Goal: Task Accomplishment & Management: Manage account settings

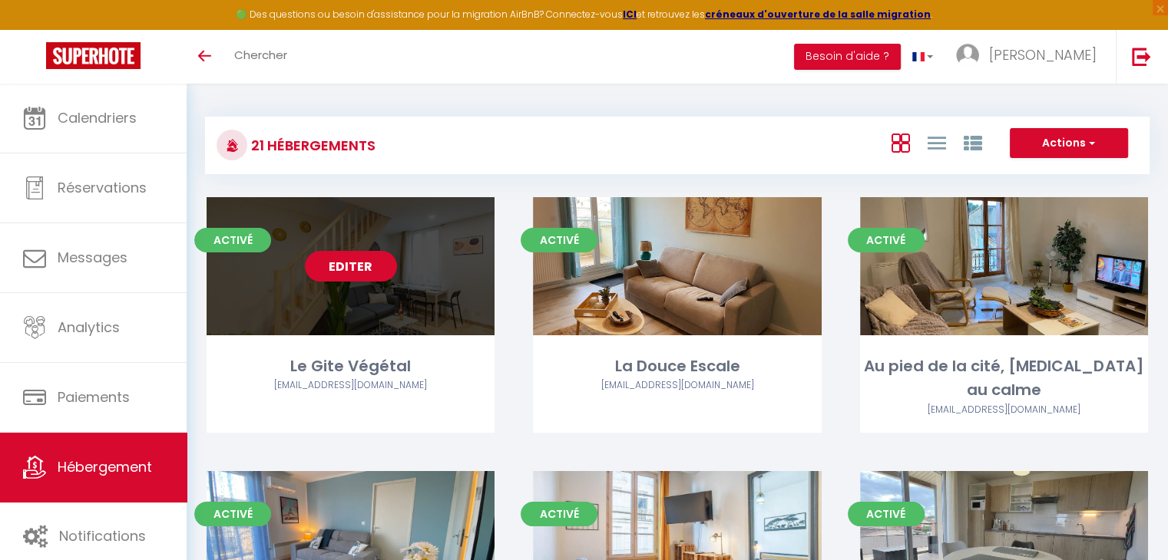
click at [454, 277] on div "Editer" at bounding box center [350, 266] width 288 height 138
click at [407, 310] on div "Editer" at bounding box center [350, 266] width 288 height 138
click at [408, 311] on div "Editer" at bounding box center [350, 266] width 288 height 138
click at [266, 292] on div "Editer" at bounding box center [350, 266] width 288 height 138
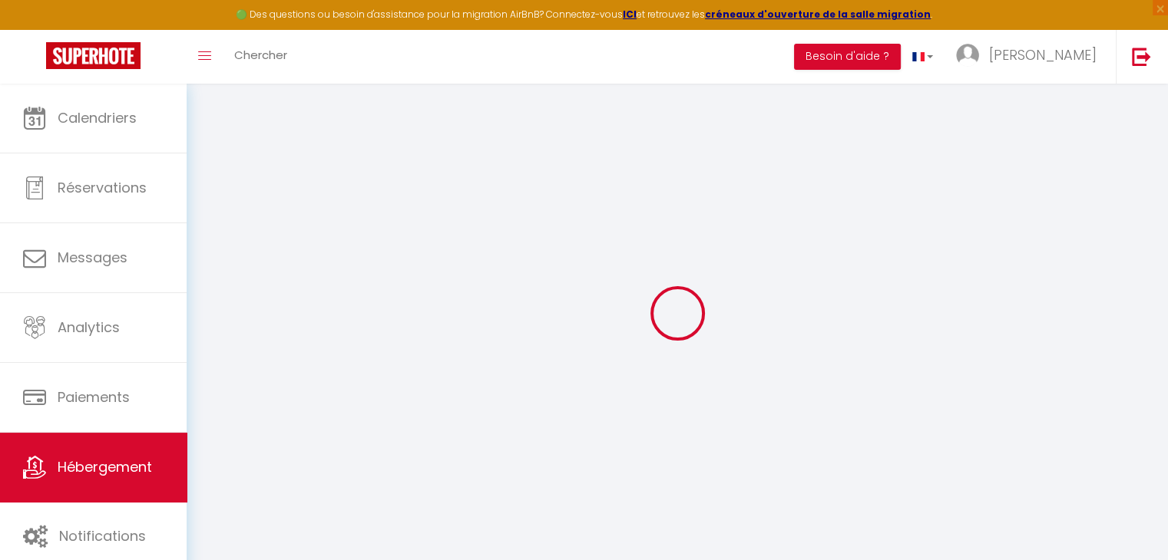
select select "+ 10 %"
select select "+ 30 %"
checkbox input "false"
checkbox input "true"
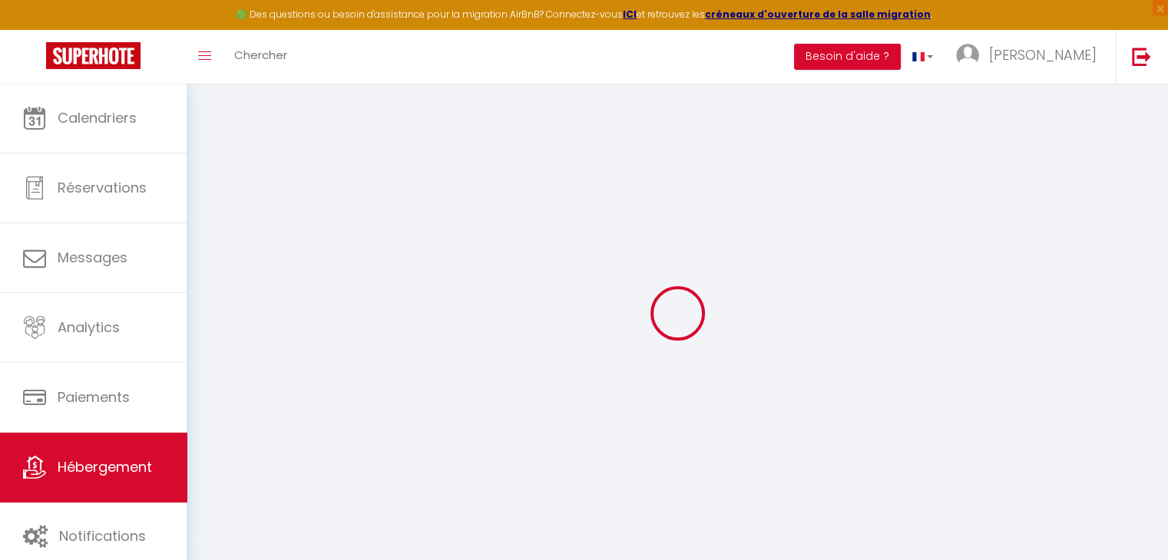
checkbox input "false"
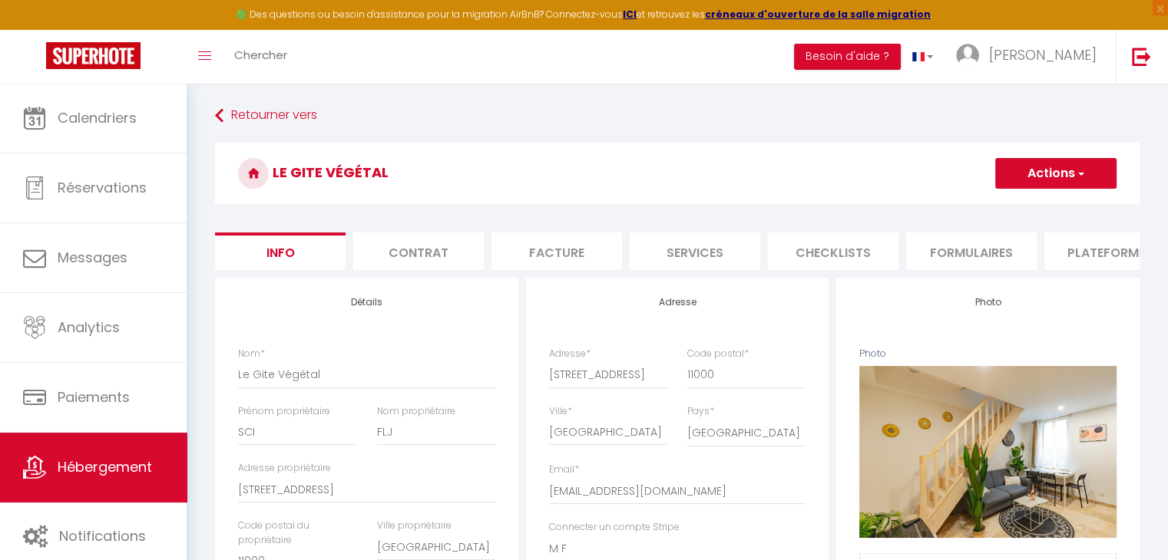
click at [1104, 259] on li "Plateformes" at bounding box center [1109, 252] width 130 height 38
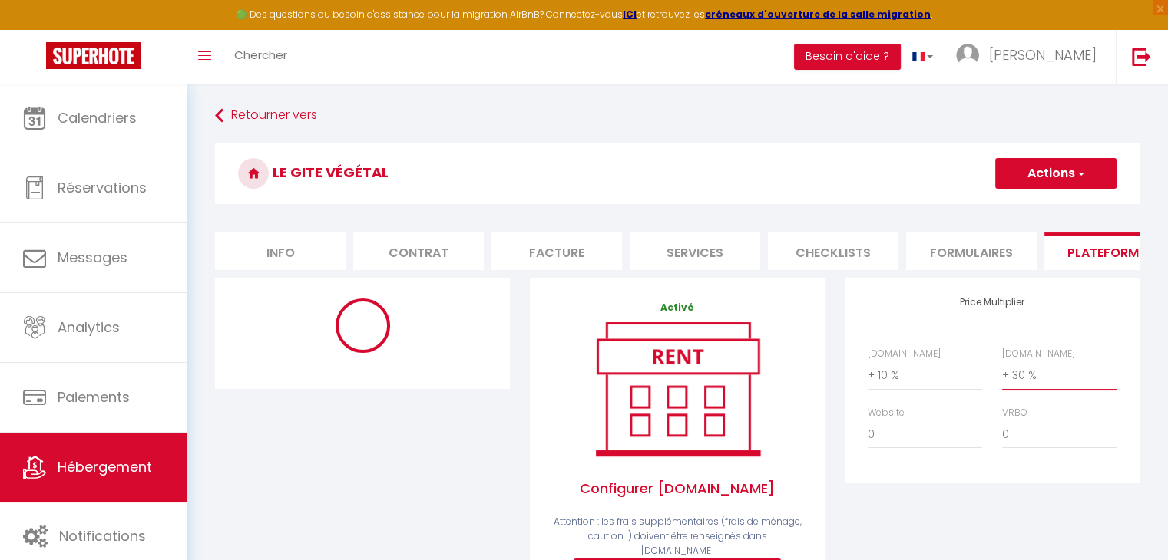
click at [1030, 385] on select "0 + 1 % + 2 % + 3 % + 4 % + 5 % + 6 % + 7 % + 8 % + 9 %" at bounding box center [1059, 375] width 114 height 29
select select "365"
select select "EUR"
select select
select select "7563-1399563535748056785"
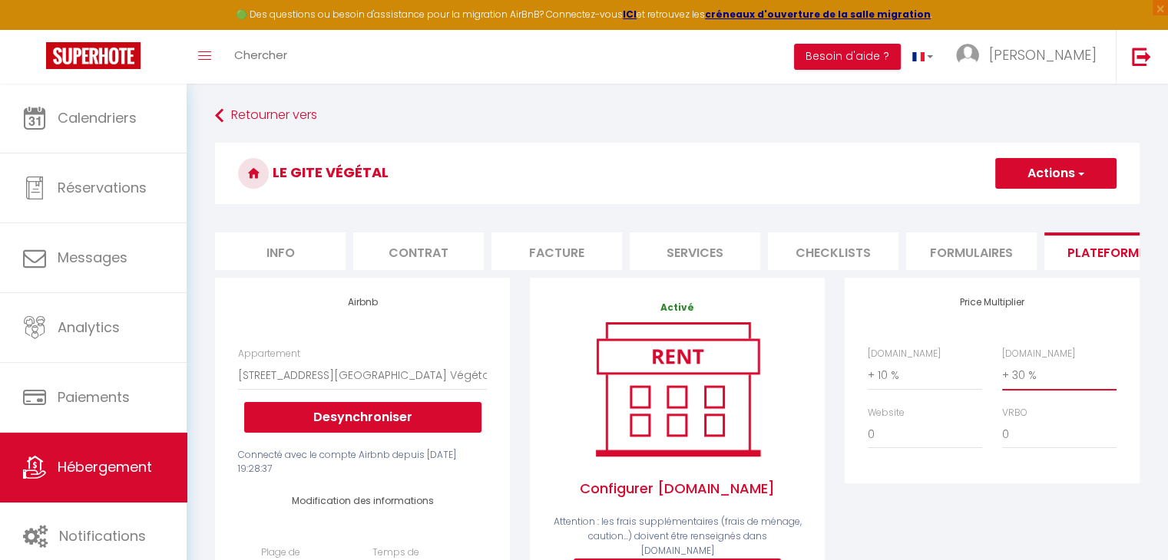
select select "+ 60 %"
click at [1002, 372] on select "0 + 1 % + 2 % + 3 % + 4 % + 5 % + 6 % + 7 % + 8 % + 9 %" at bounding box center [1059, 375] width 114 height 29
select select
click at [1075, 175] on span "button" at bounding box center [1080, 173] width 10 height 15
click at [1059, 213] on link "Enregistrer" at bounding box center [1054, 207] width 121 height 20
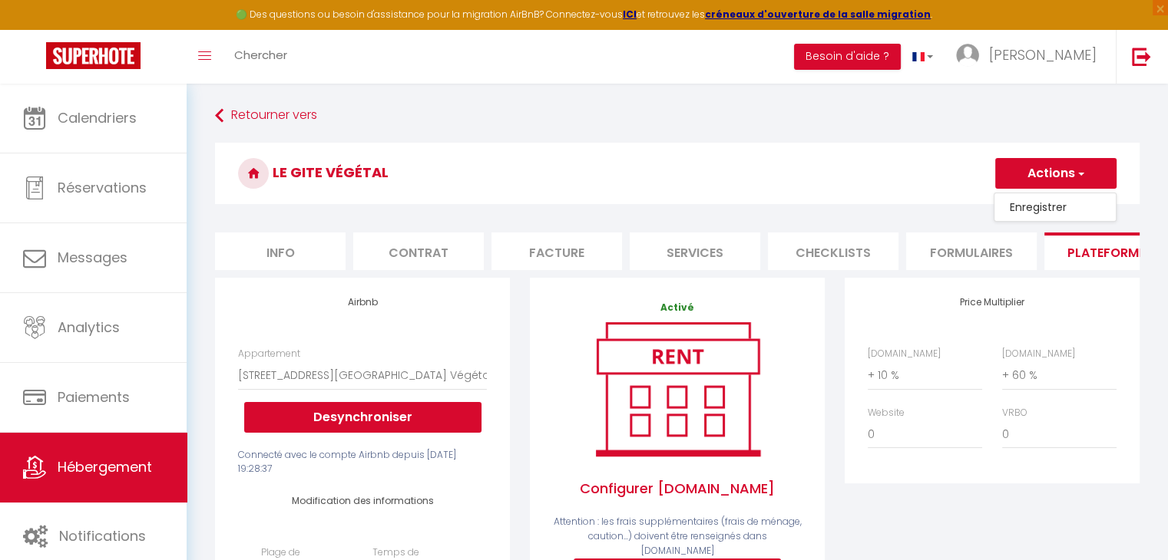
select select "365"
select select "EUR"
select select
click at [1024, 390] on select "0 + 1 % + 2 % + 3 % + 4 % + 5 % + 6 % + 7 % + 8 % + 9 %" at bounding box center [1059, 375] width 114 height 29
select select "+ 75 %"
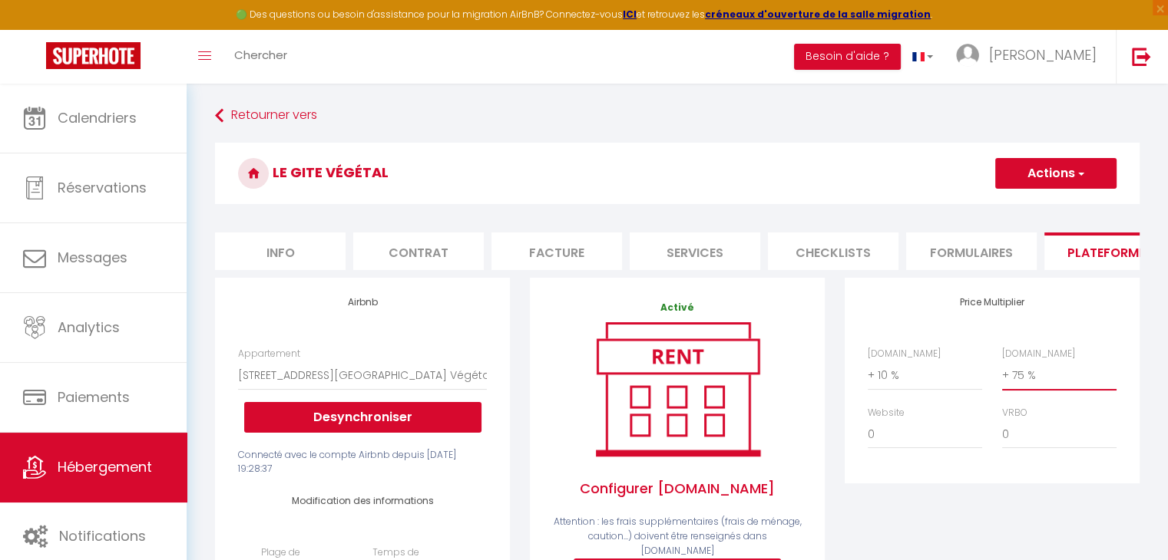
click at [1002, 372] on select "0 + 1 % + 2 % + 3 % + 4 % + 5 % + 6 % + 7 % + 8 % + 9 %" at bounding box center [1059, 375] width 114 height 29
select select
click at [1025, 175] on button "Actions" at bounding box center [1055, 173] width 121 height 31
click at [1029, 208] on link "Enregistrer" at bounding box center [1054, 207] width 121 height 20
select select "365"
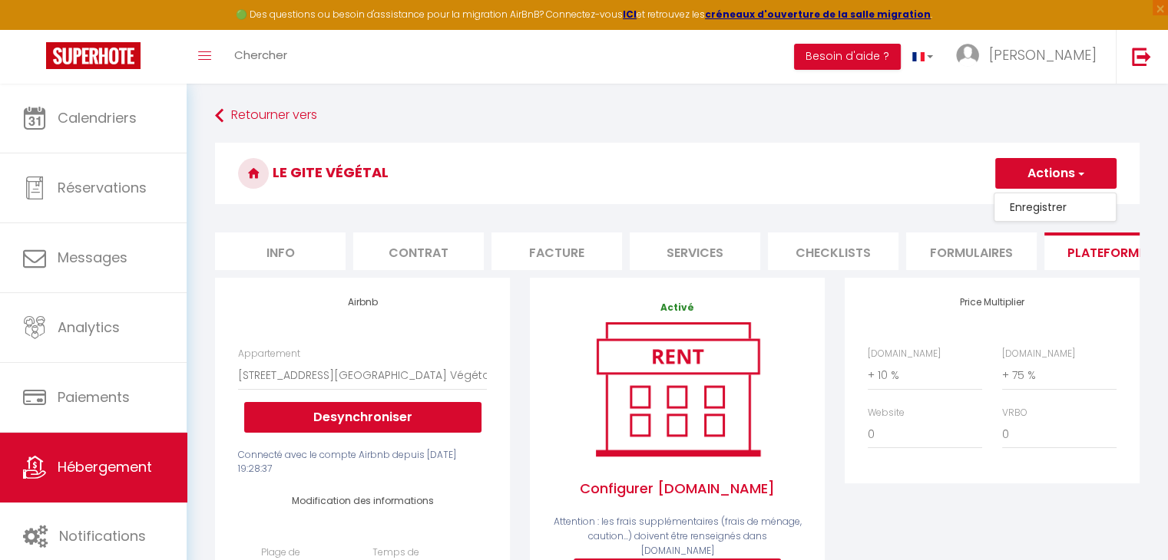
select select "EUR"
select select
click at [1023, 385] on select "0 + 1 % + 2 % + 3 % + 4 % + 5 % + 6 % + 7 % + 8 % + 9 %" at bounding box center [1059, 375] width 114 height 29
select select "+ 90 %"
click at [1002, 372] on select "0 + 1 % + 2 % + 3 % + 4 % + 5 % + 6 % + 7 % + 8 % + 9 %" at bounding box center [1059, 375] width 114 height 29
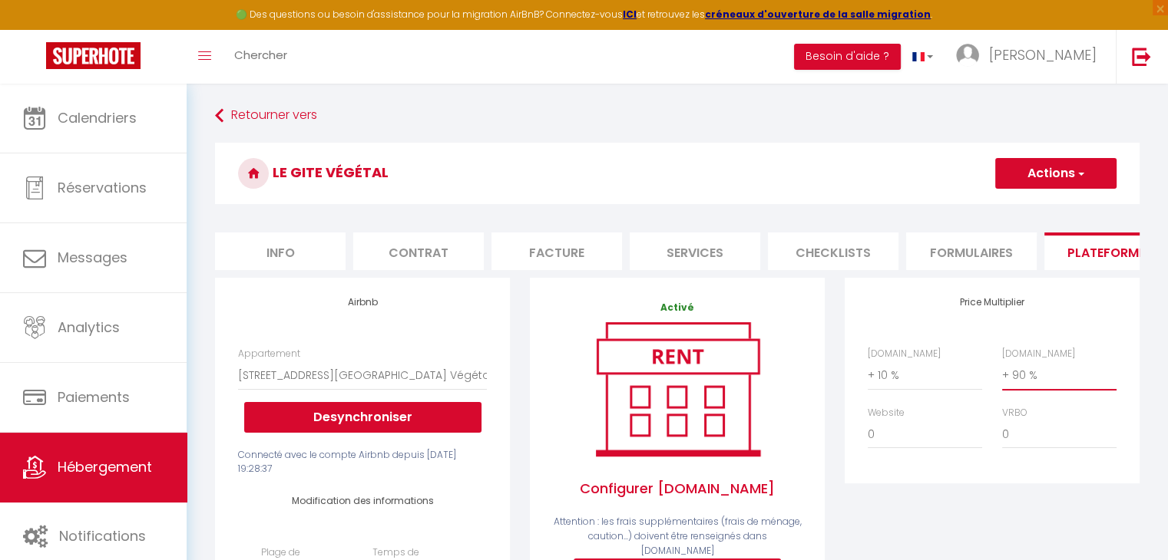
select select
click at [1050, 175] on button "Actions" at bounding box center [1055, 173] width 121 height 31
click at [1049, 203] on link "Enregistrer" at bounding box center [1054, 207] width 121 height 20
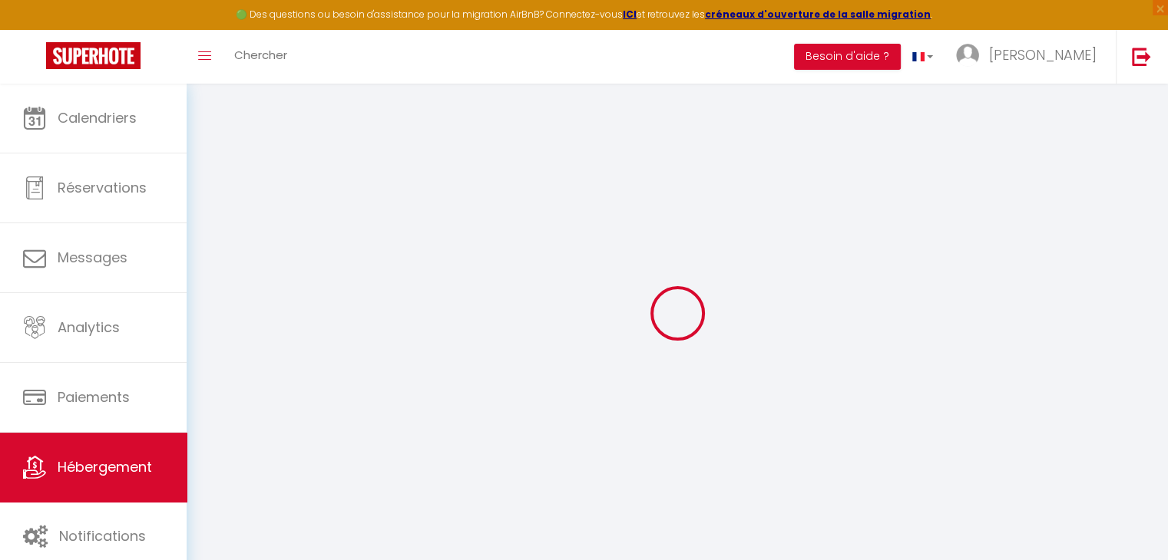
select select "365"
select select "EUR"
select select
